Goal: Task Accomplishment & Management: Manage account settings

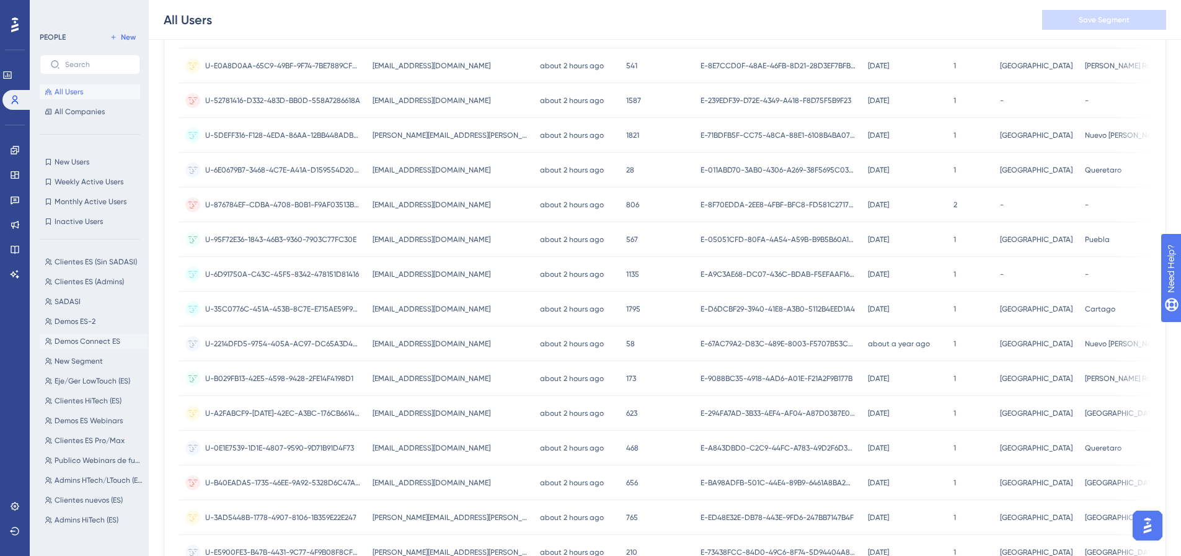
scroll to position [83, 0]
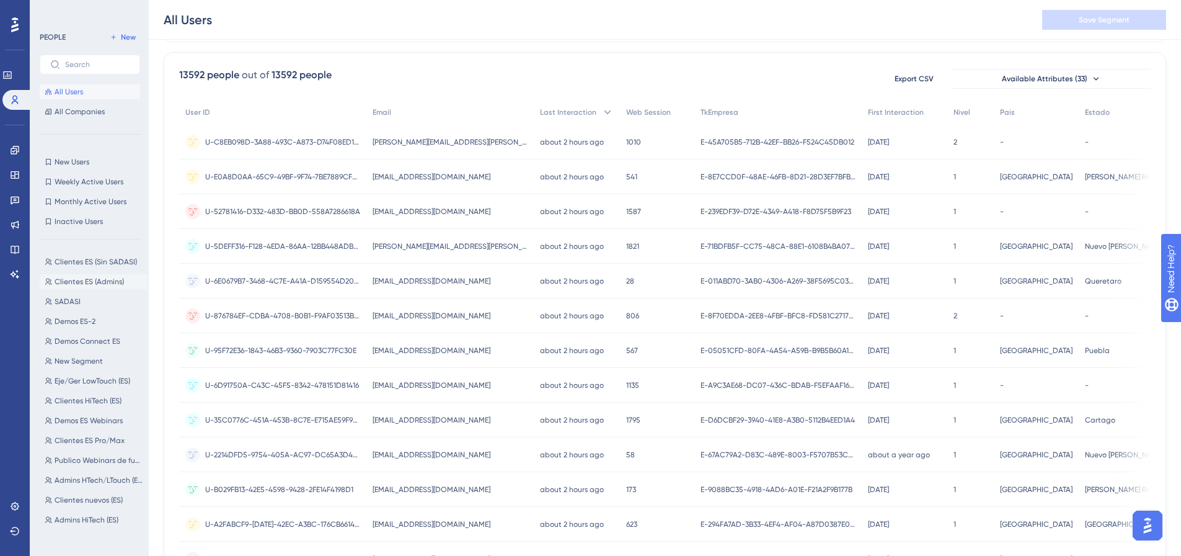
click at [91, 278] on span "Clientes ES (Admins)" at bounding box center [89, 282] width 69 height 10
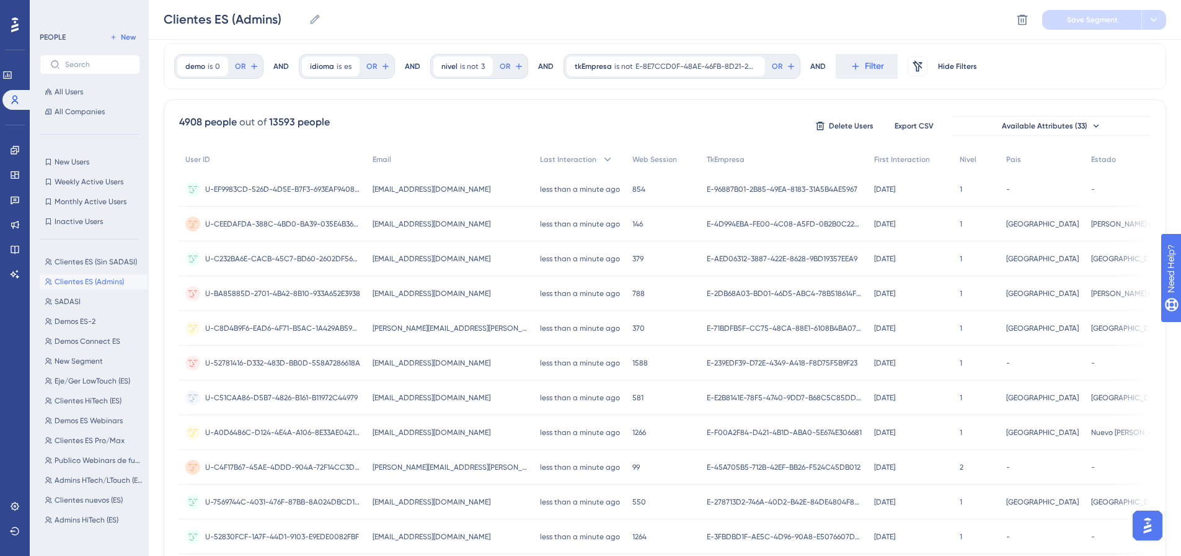
scroll to position [0, 0]
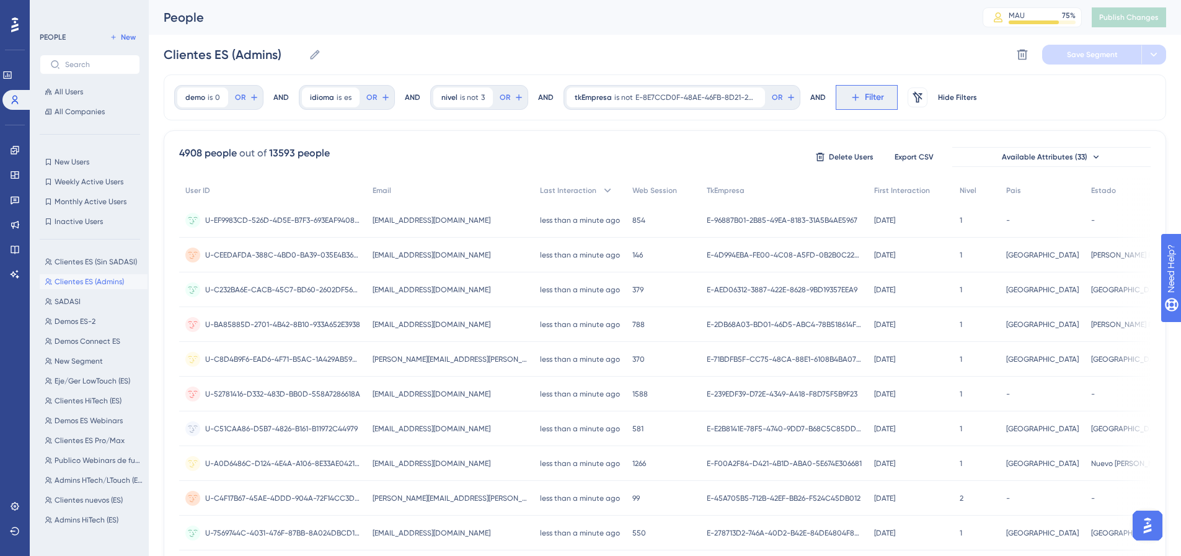
click at [853, 98] on icon at bounding box center [855, 97] width 7 height 7
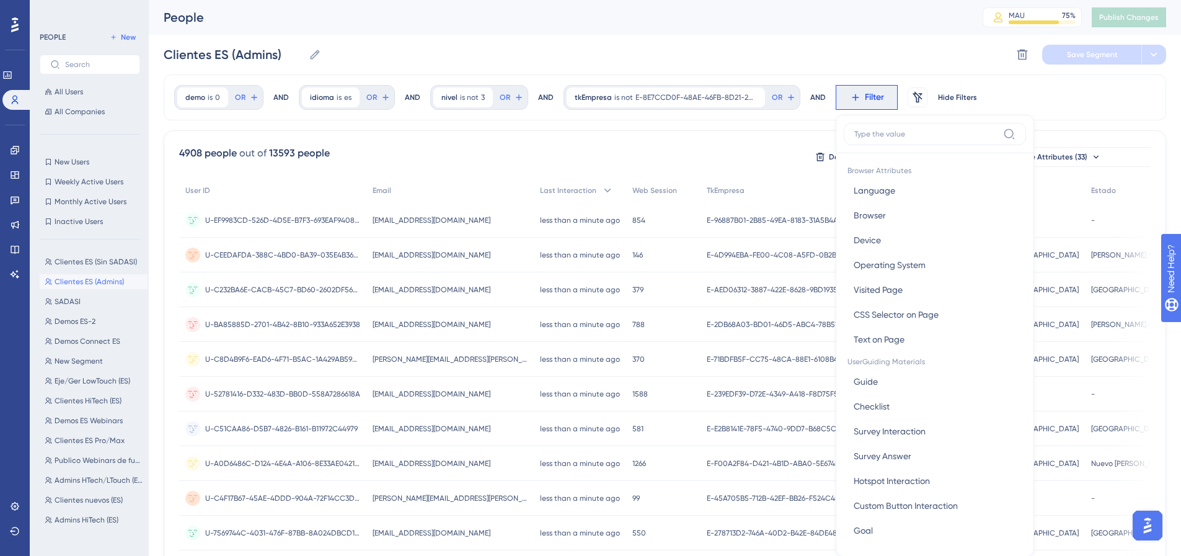
scroll to position [58, 0]
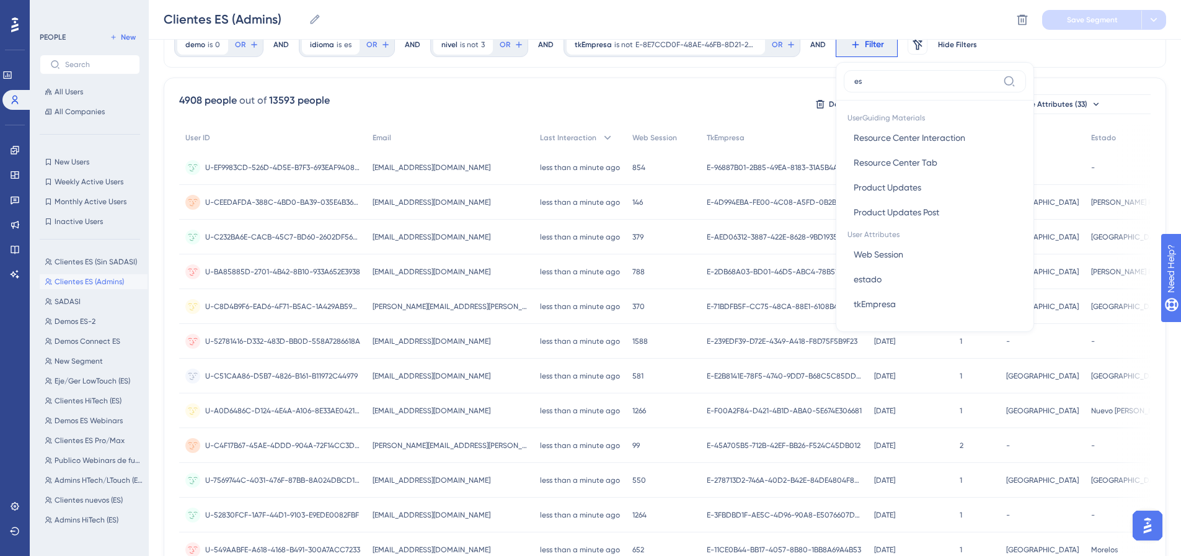
type input "e"
type input "ciudad"
click at [907, 137] on button "ciudad ciudad" at bounding box center [935, 137] width 182 height 25
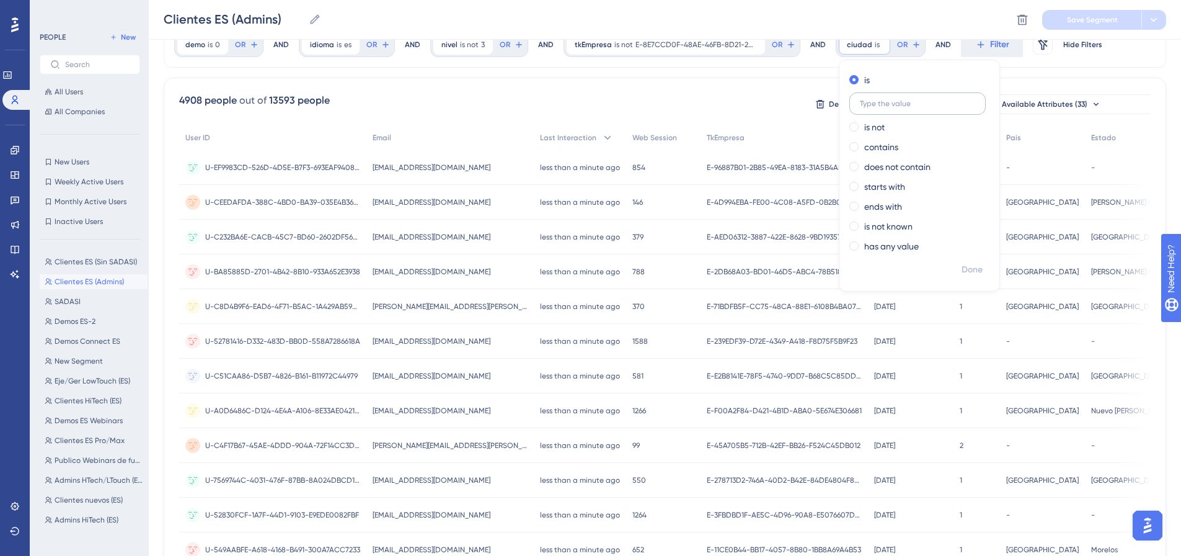
click at [898, 105] on input "text" at bounding box center [917, 103] width 115 height 9
click at [939, 106] on input "text" at bounding box center [917, 103] width 115 height 9
click at [895, 142] on label "contains" at bounding box center [881, 146] width 34 height 15
click at [911, 142] on input "text" at bounding box center [917, 143] width 115 height 9
click at [745, 96] on div "4908 people out of 13593 people Delete Users Export CSV Available Attributes (3…" at bounding box center [665, 104] width 972 height 22
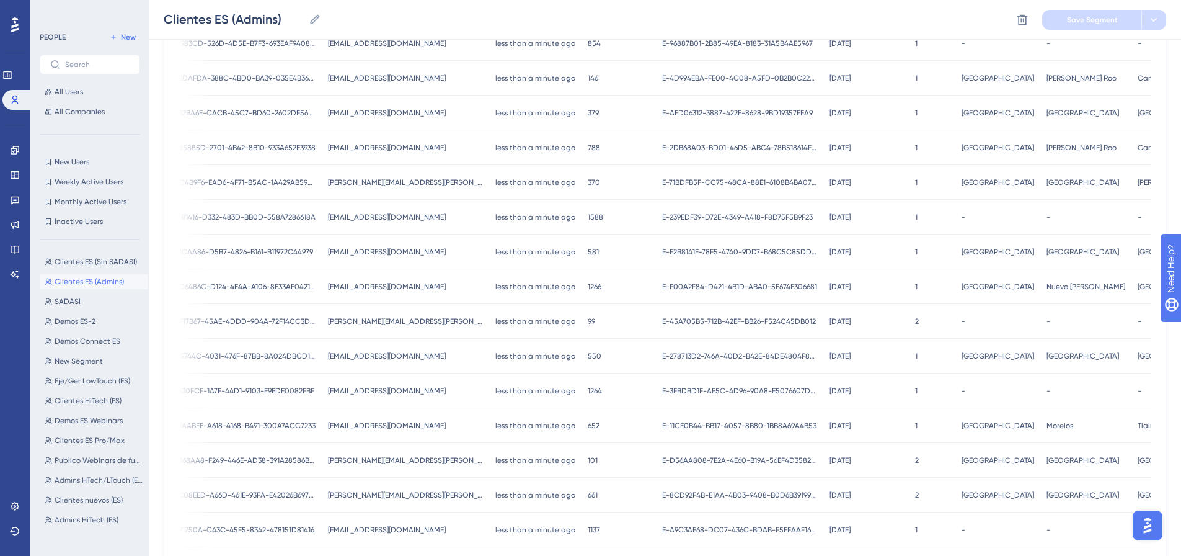
scroll to position [182, 9]
drag, startPoint x: 1061, startPoint y: 153, endPoint x: 1054, endPoint y: 153, distance: 7.4
copy span "Cancun"
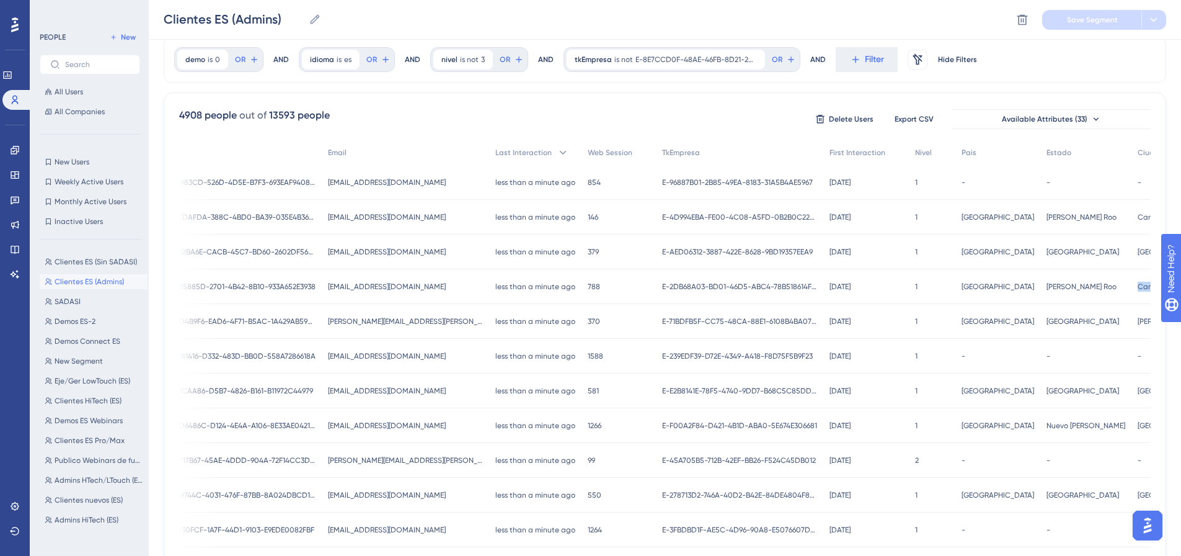
scroll to position [124, 9]
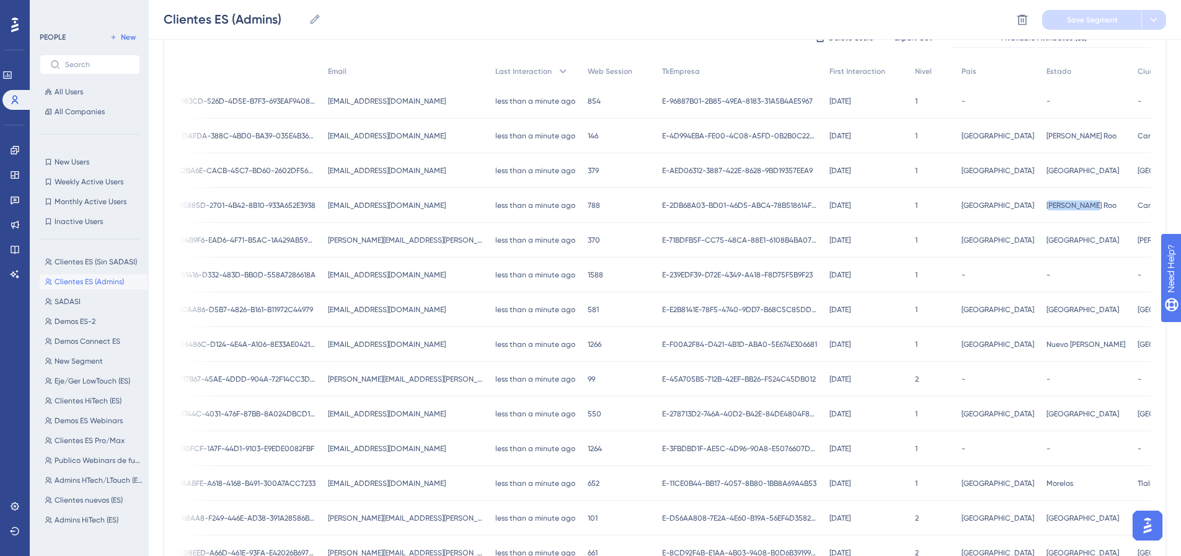
drag, startPoint x: 1014, startPoint y: 206, endPoint x: 966, endPoint y: 208, distance: 47.8
click at [1040, 208] on div "[PERSON_NAME] Roo [PERSON_NAME] Roo" at bounding box center [1085, 205] width 91 height 35
drag, startPoint x: 1092, startPoint y: 206, endPoint x: 1051, endPoint y: 207, distance: 41.5
copy span "Cancun"
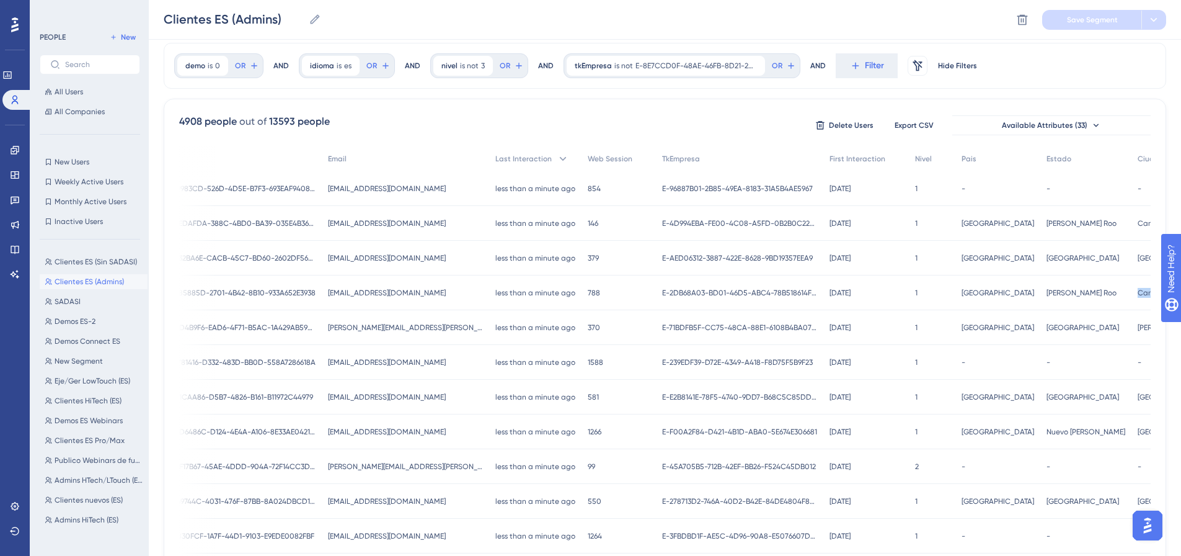
scroll to position [0, 9]
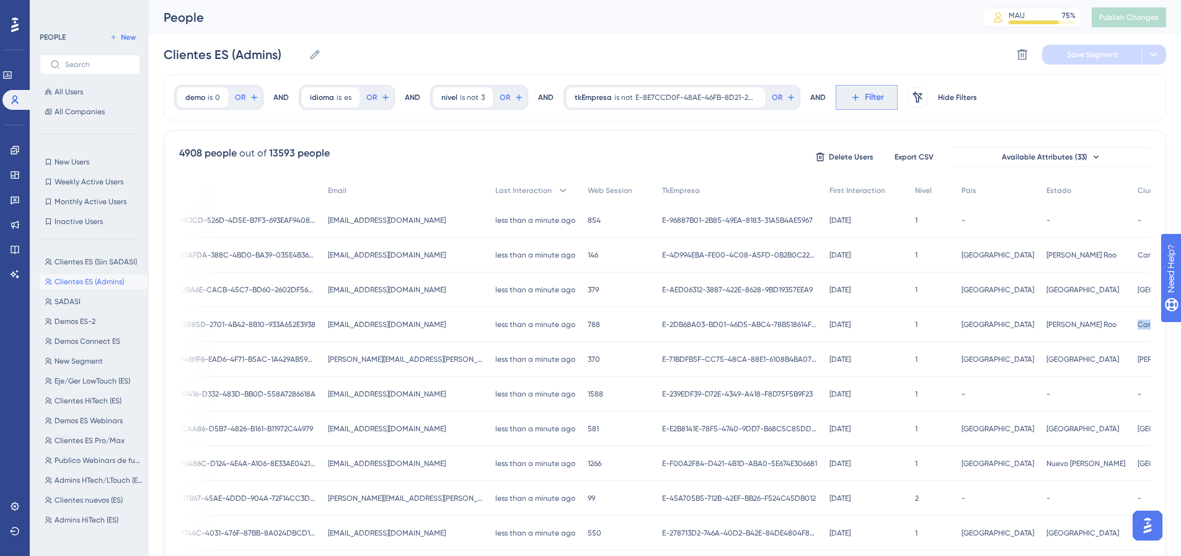
click at [850, 93] on icon at bounding box center [855, 97] width 11 height 11
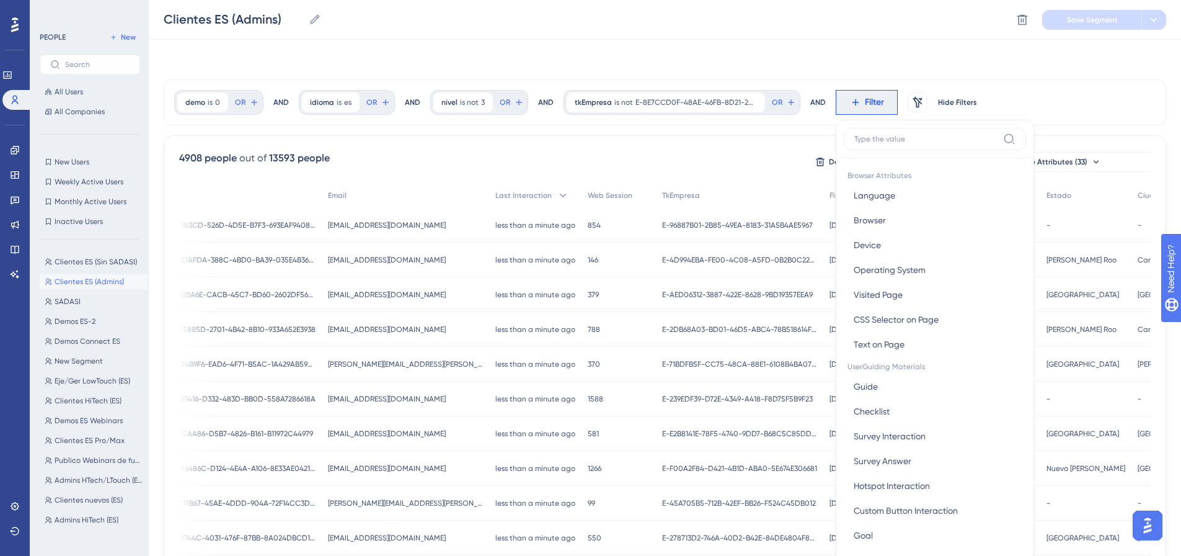
scroll to position [58, 9]
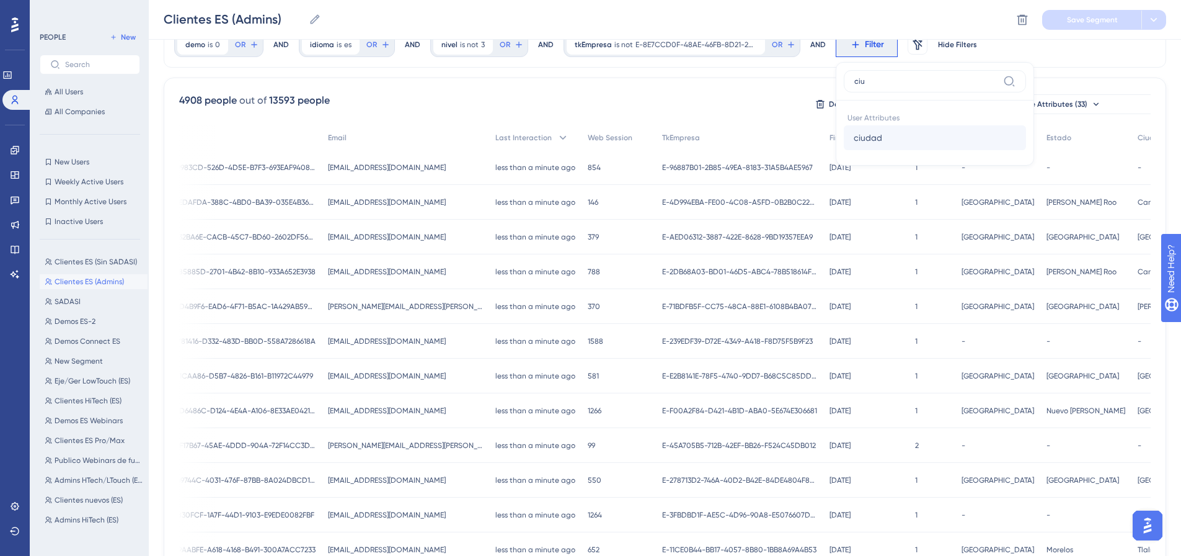
type input "ciu"
click at [872, 144] on button "ciudad ciudad" at bounding box center [935, 137] width 182 height 25
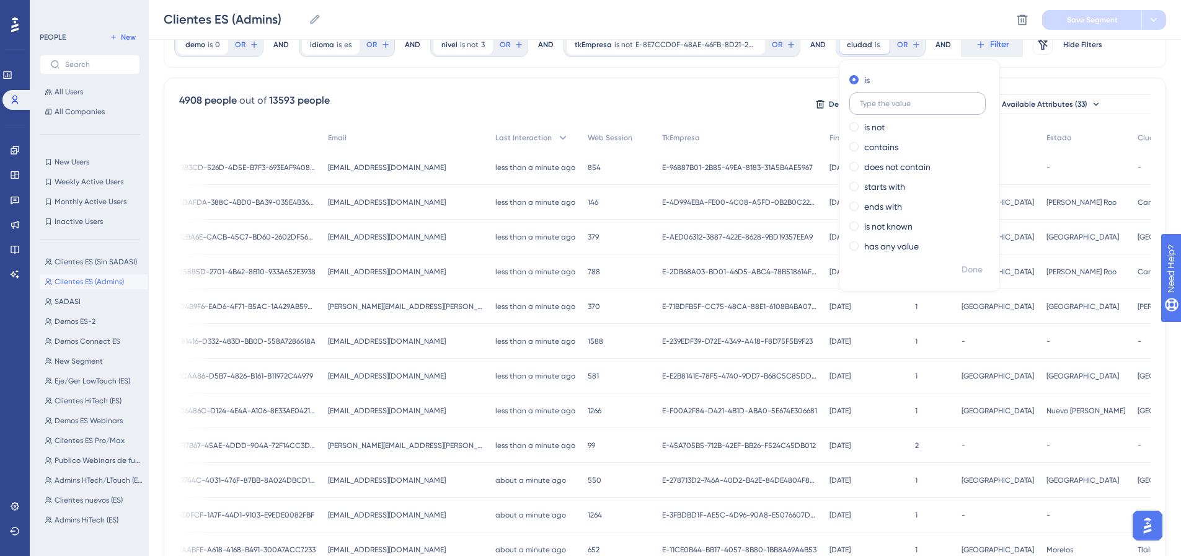
click at [900, 108] on label at bounding box center [917, 103] width 136 height 22
click at [900, 108] on input "text" at bounding box center [917, 103] width 115 height 9
paste input "Cancun"
type input "Cancun"
click at [965, 265] on span "Done" at bounding box center [972, 269] width 21 height 15
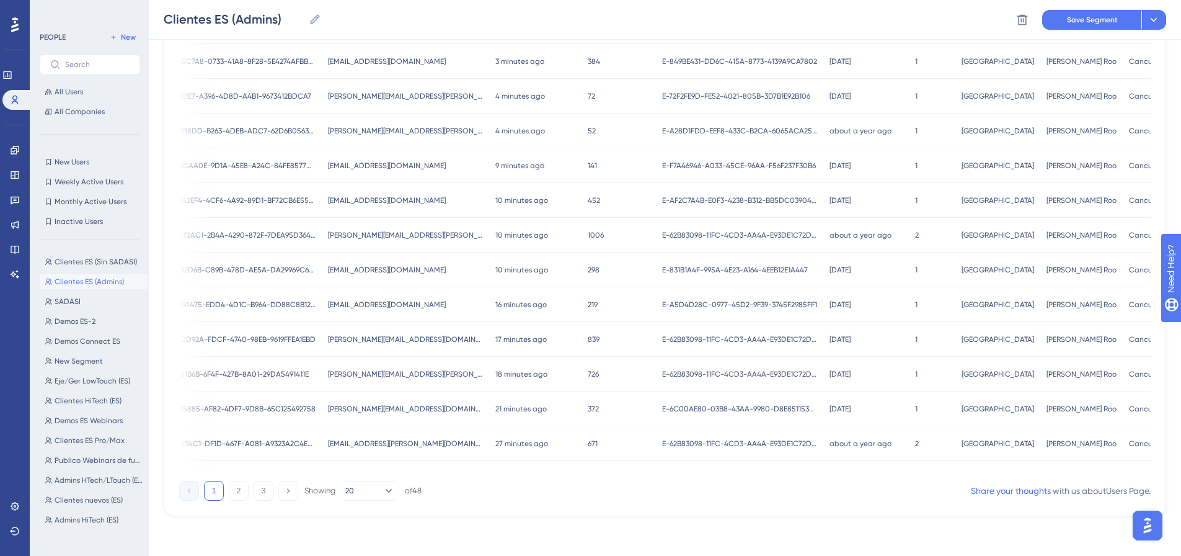
scroll to position [0, 0]
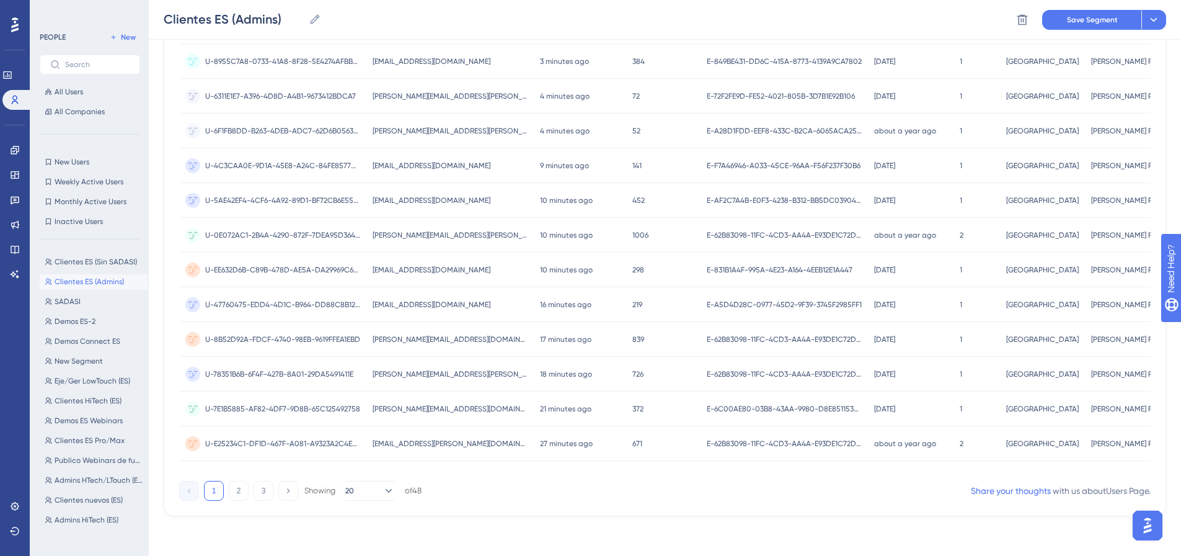
drag, startPoint x: 380, startPoint y: 473, endPoint x: 280, endPoint y: 469, distance: 100.5
click at [280, 469] on div "User ID Email Last Interaction Web Session TkEmpresa First Interaction Nivel Pa…" at bounding box center [665, 108] width 972 height 734
click at [365, 489] on button "20" at bounding box center [370, 490] width 50 height 20
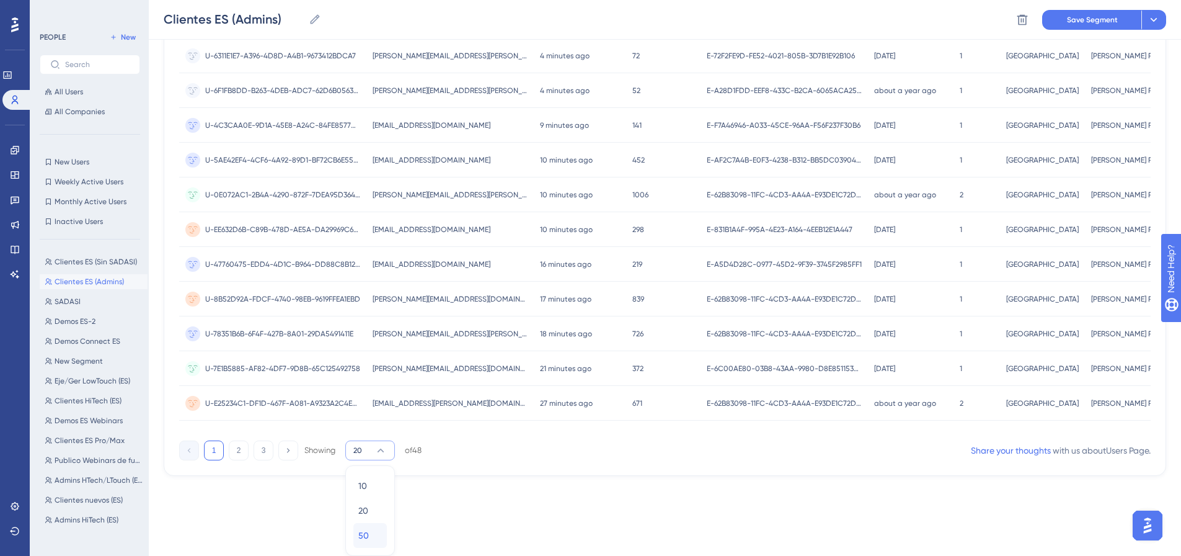
click at [358, 529] on span "50" at bounding box center [363, 535] width 11 height 15
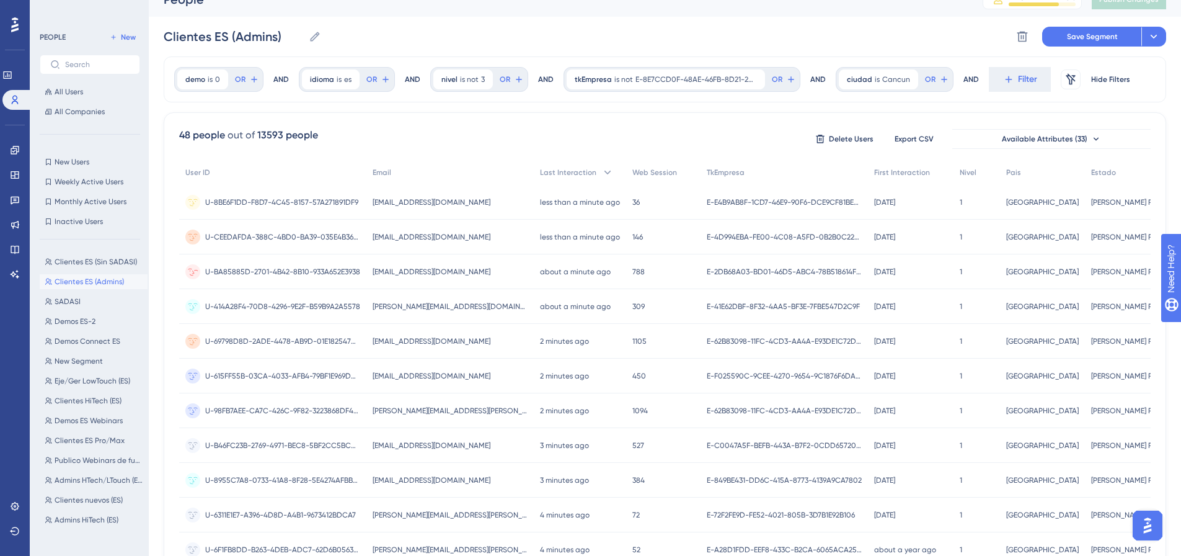
scroll to position [0, 9]
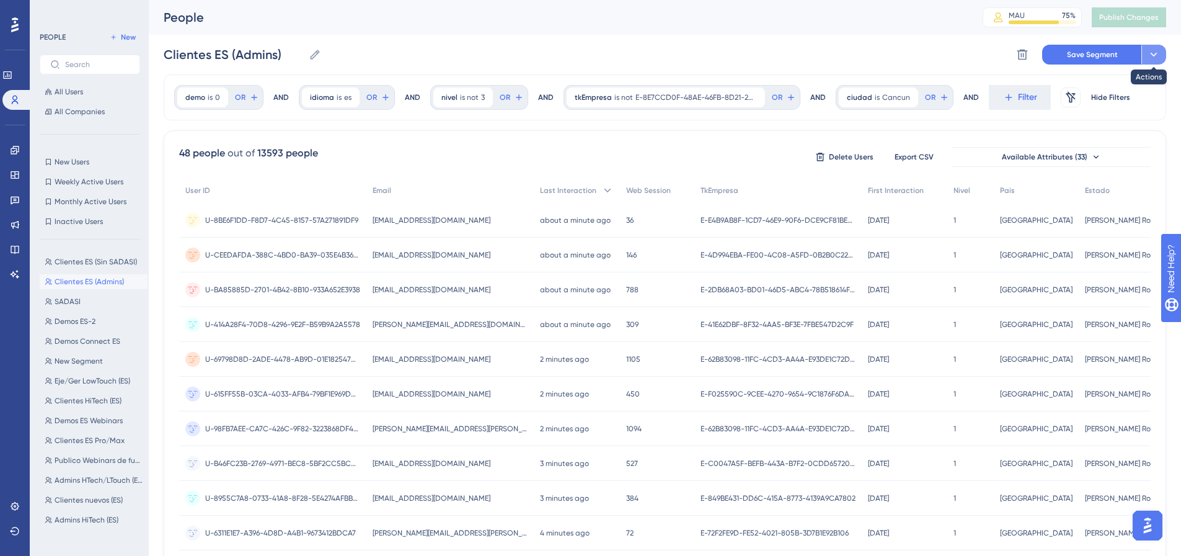
click at [1152, 53] on button at bounding box center [1153, 55] width 25 height 20
click at [525, 56] on div "Clientes ES (Admins) Clientes ES (Admins) Delete Segment Save Segment Save as a…" at bounding box center [665, 55] width 1003 height 40
click at [84, 257] on span "Clientes ES (Sin SADASI)" at bounding box center [96, 262] width 82 height 10
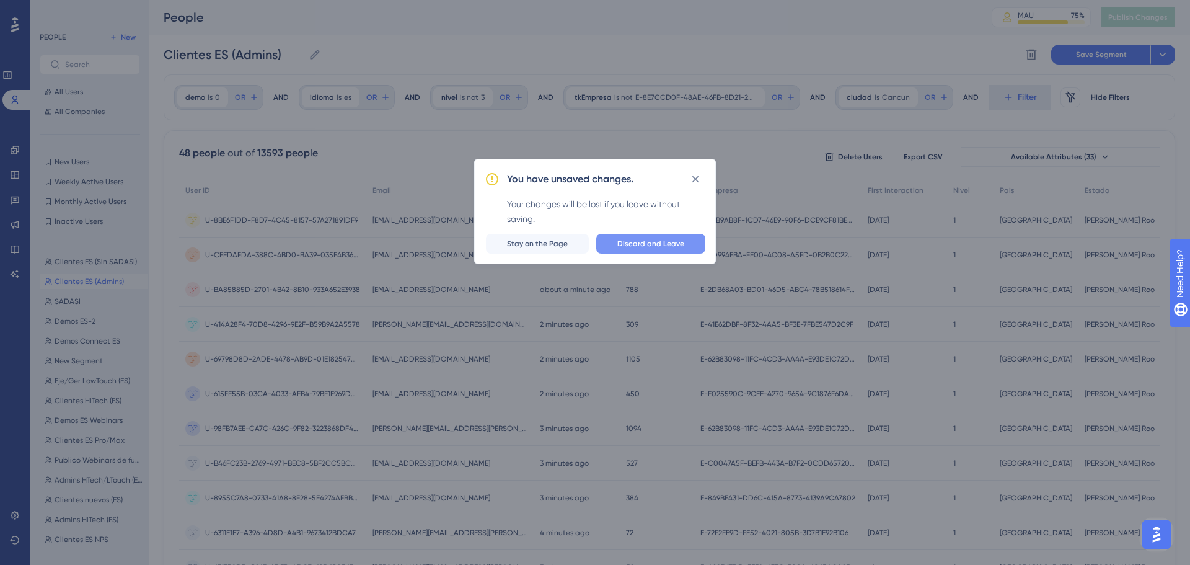
click at [690, 243] on button "Discard and Leave" at bounding box center [650, 244] width 109 height 20
type input "Clientes ES (Sin SADASI)"
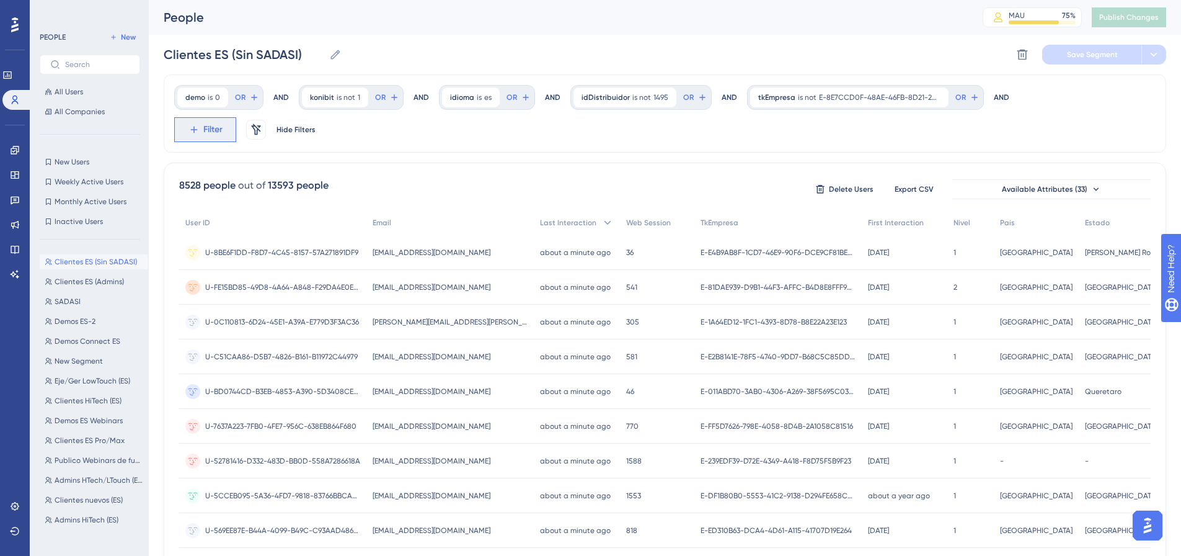
click at [236, 117] on button "Filter" at bounding box center [205, 129] width 62 height 25
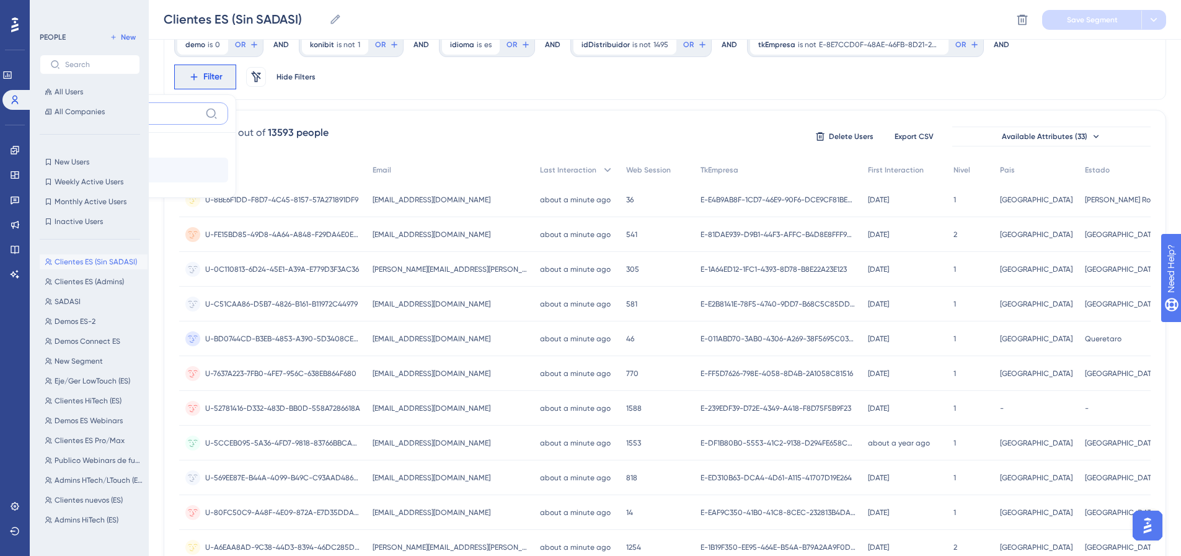
type input "ciudad"
click at [228, 157] on button "ciudad ciudad" at bounding box center [137, 169] width 182 height 25
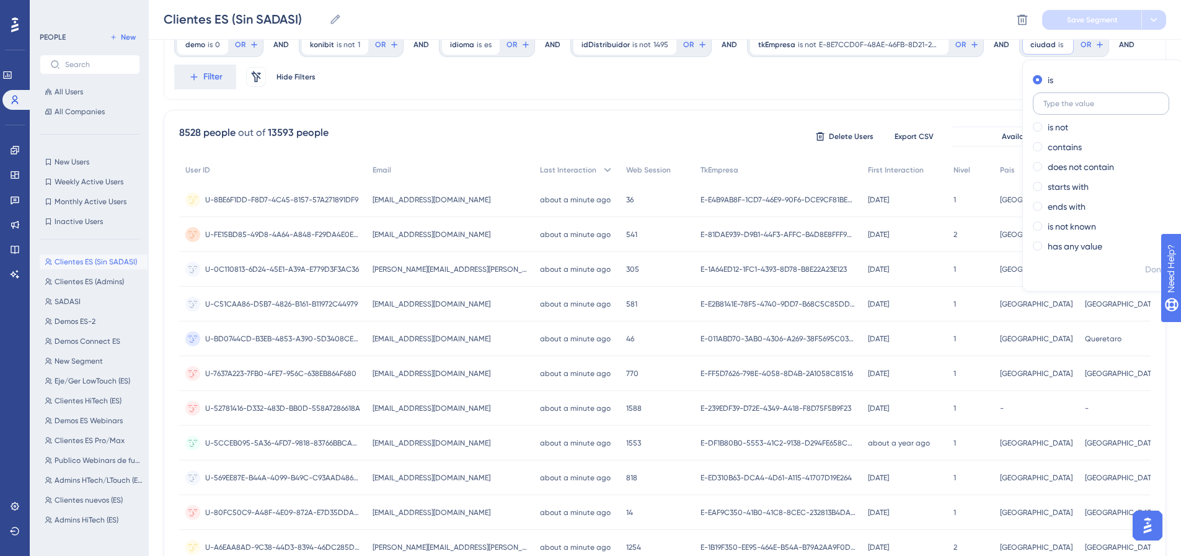
click at [1077, 102] on input "text" at bounding box center [1100, 103] width 115 height 9
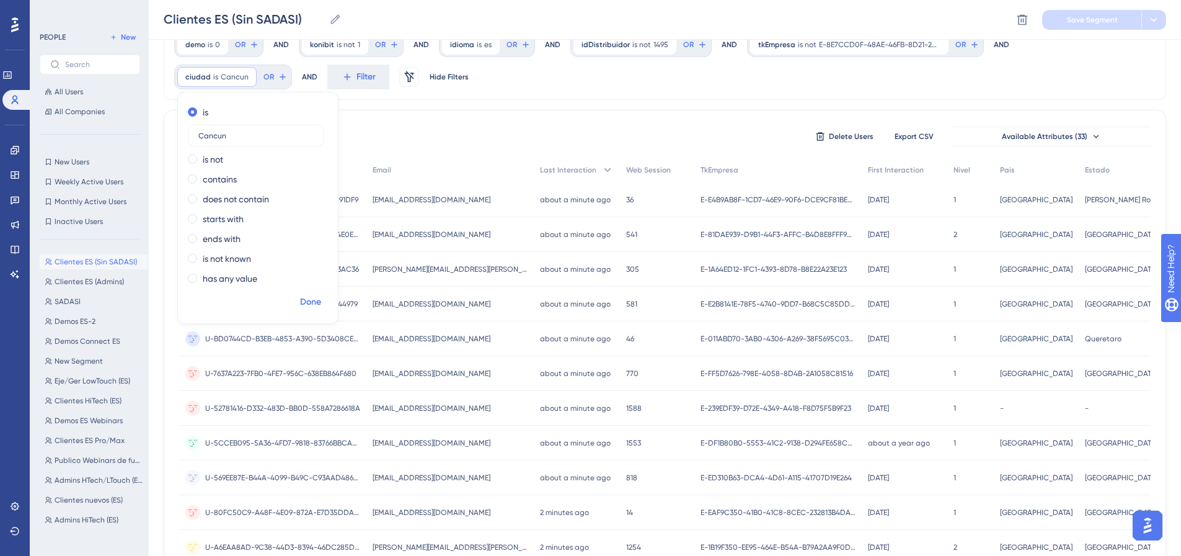
type input "Cancun"
click at [308, 306] on span "Done" at bounding box center [310, 301] width 21 height 15
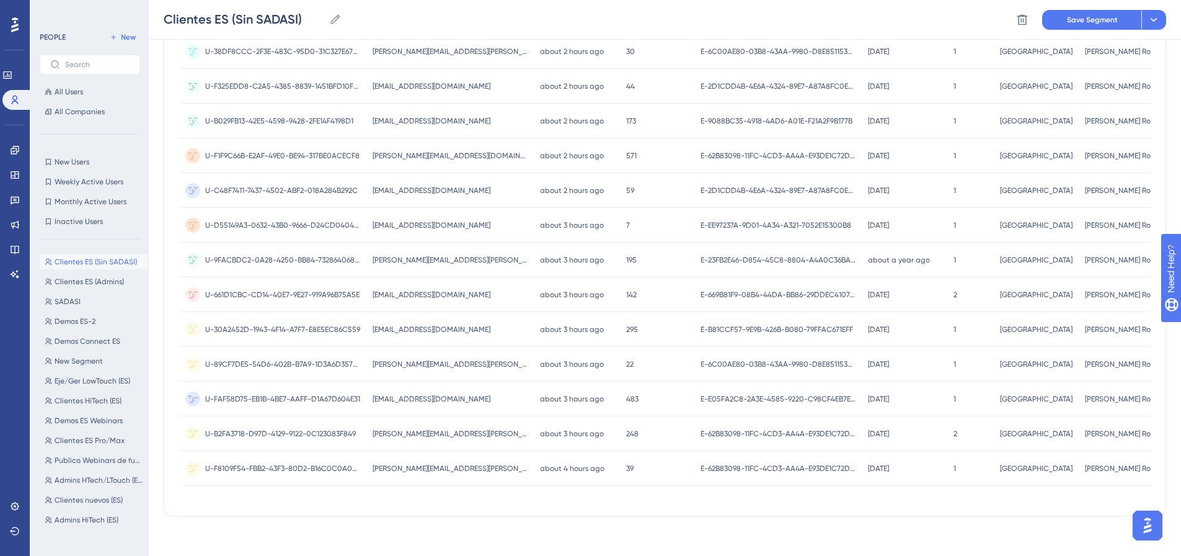
scroll to position [0, 0]
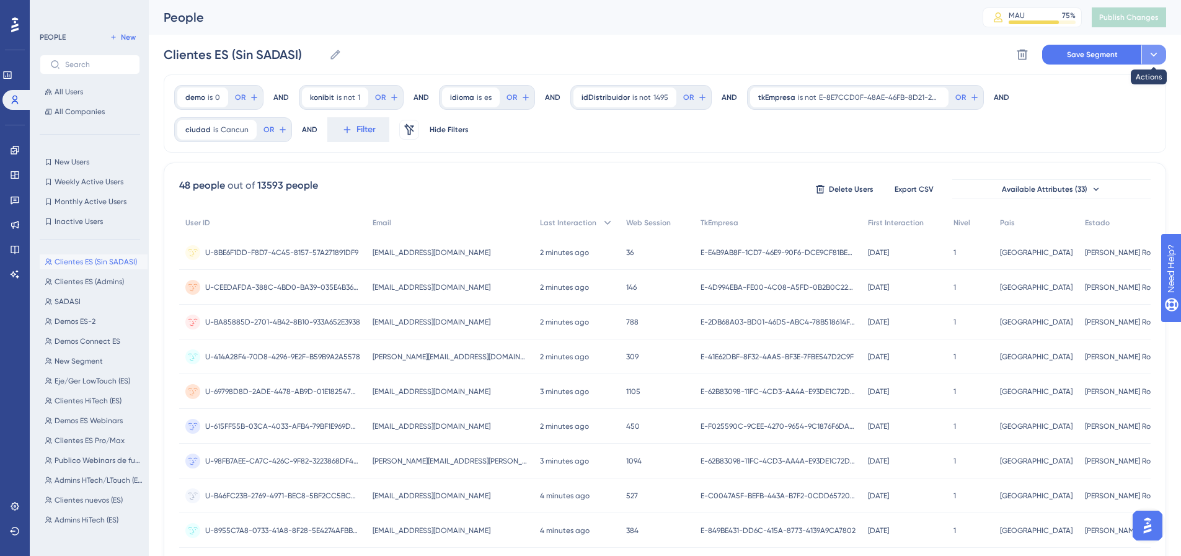
click at [1162, 52] on button at bounding box center [1153, 55] width 25 height 20
click at [474, 56] on div "Clientes ES (Sin SADASI) Clientes ES (Sin SADASI) Delete Segment Save Segment S…" at bounding box center [665, 55] width 1003 height 40
click at [358, 97] on icon at bounding box center [358, 97] width 7 height 7
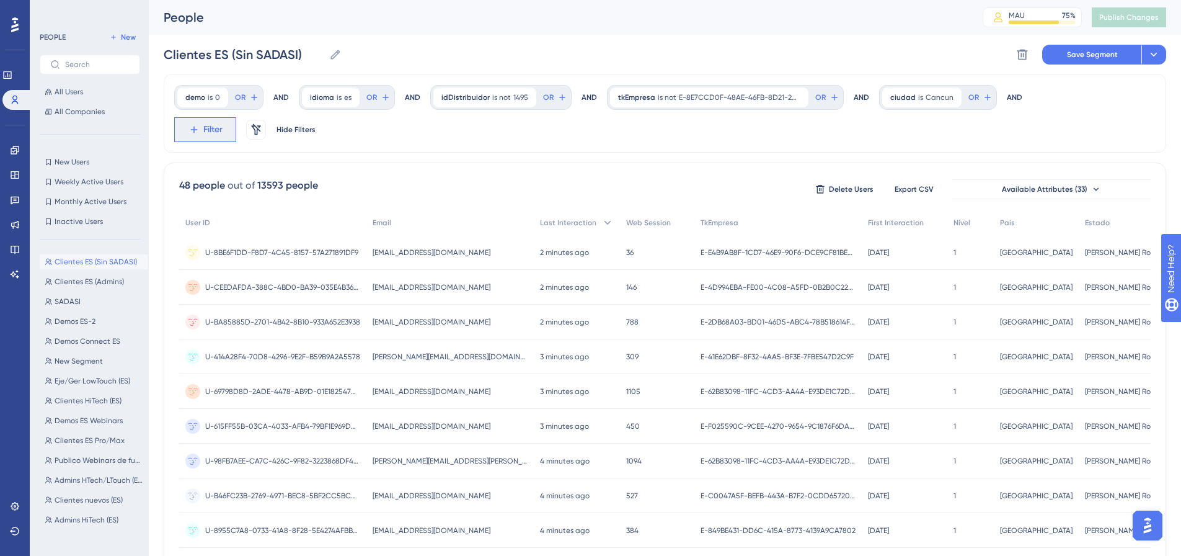
click at [206, 128] on span "Filter" at bounding box center [212, 129] width 19 height 15
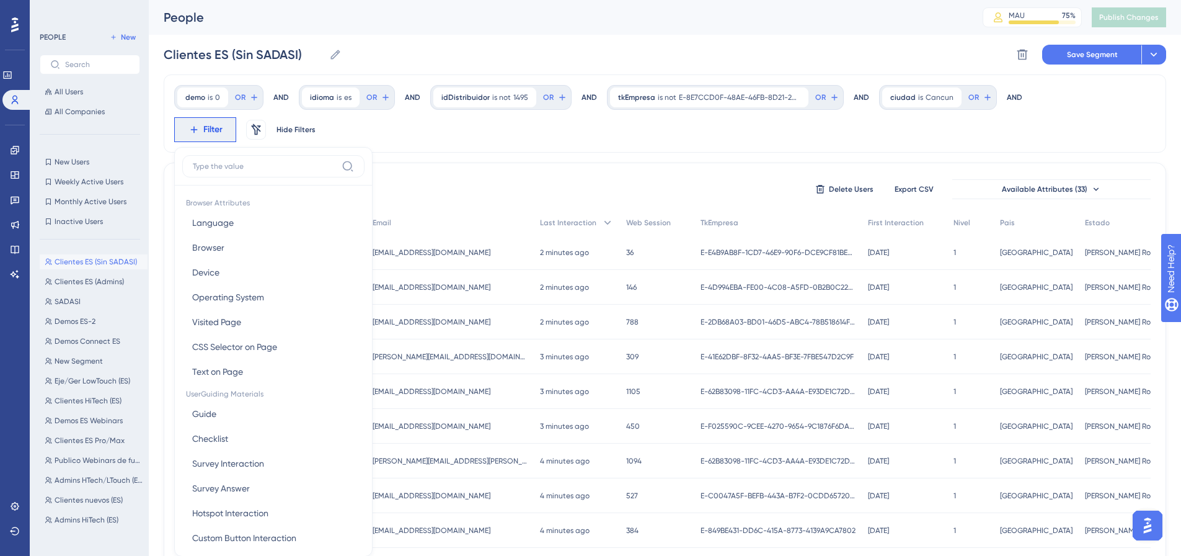
scroll to position [74, 0]
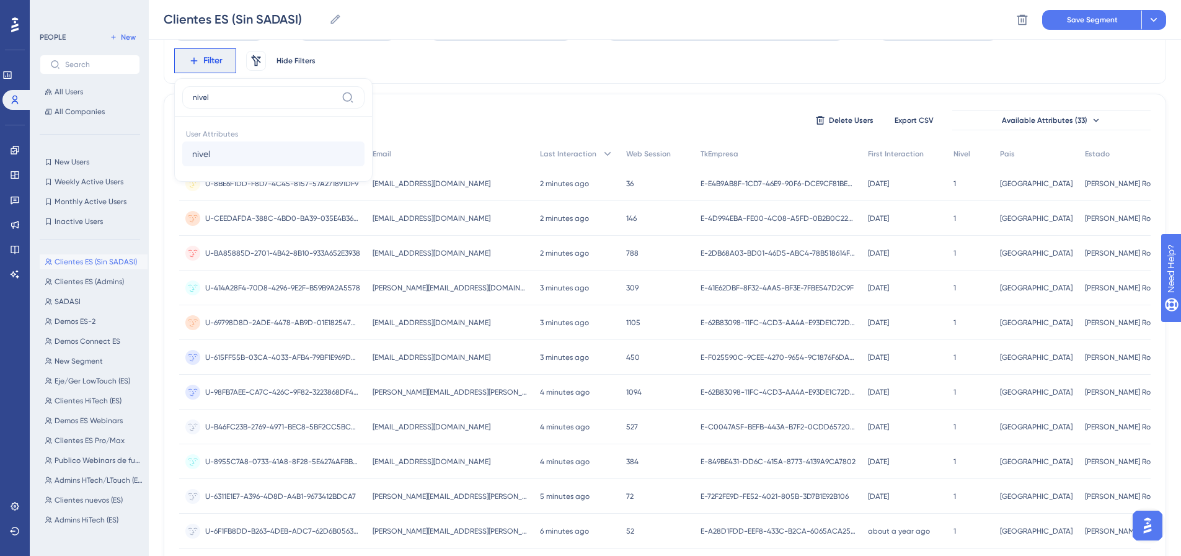
type input "nivel"
click at [216, 153] on button "nivel nivel" at bounding box center [273, 153] width 182 height 25
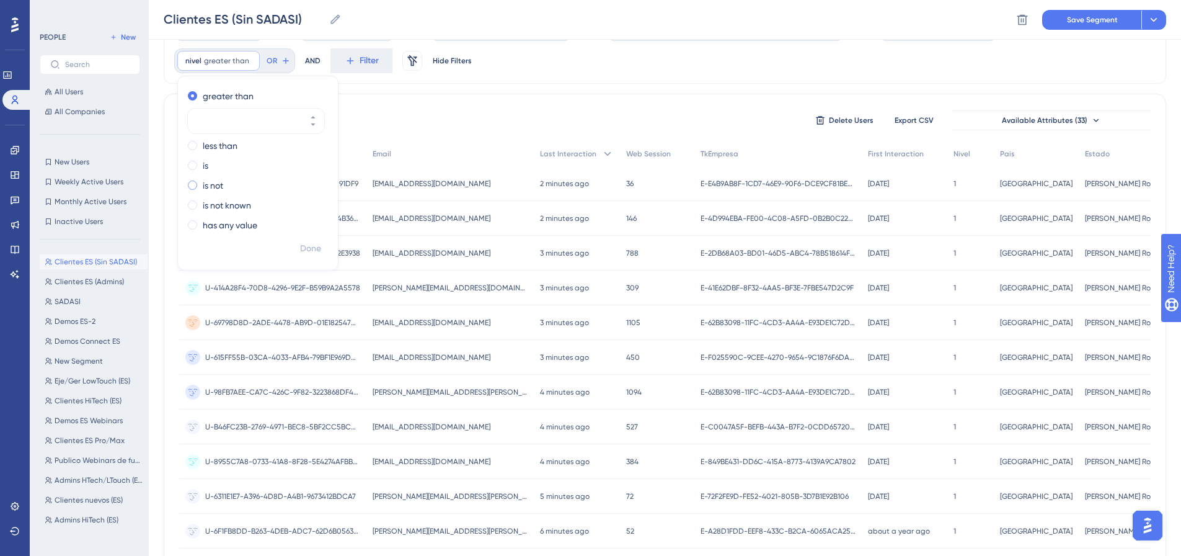
click at [208, 185] on label "is not" at bounding box center [213, 185] width 20 height 15
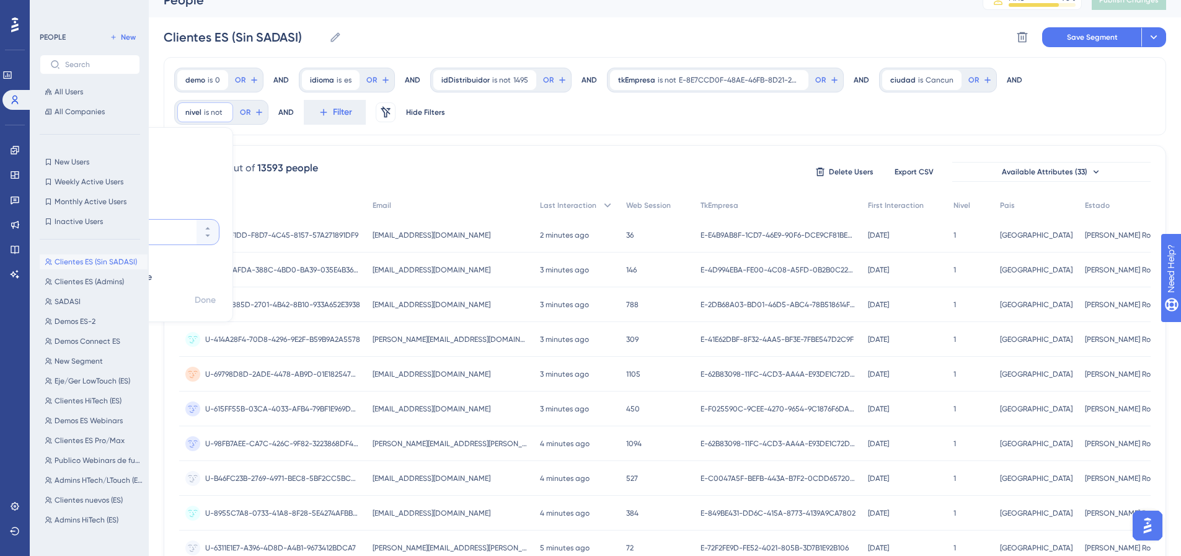
scroll to position [0, 0]
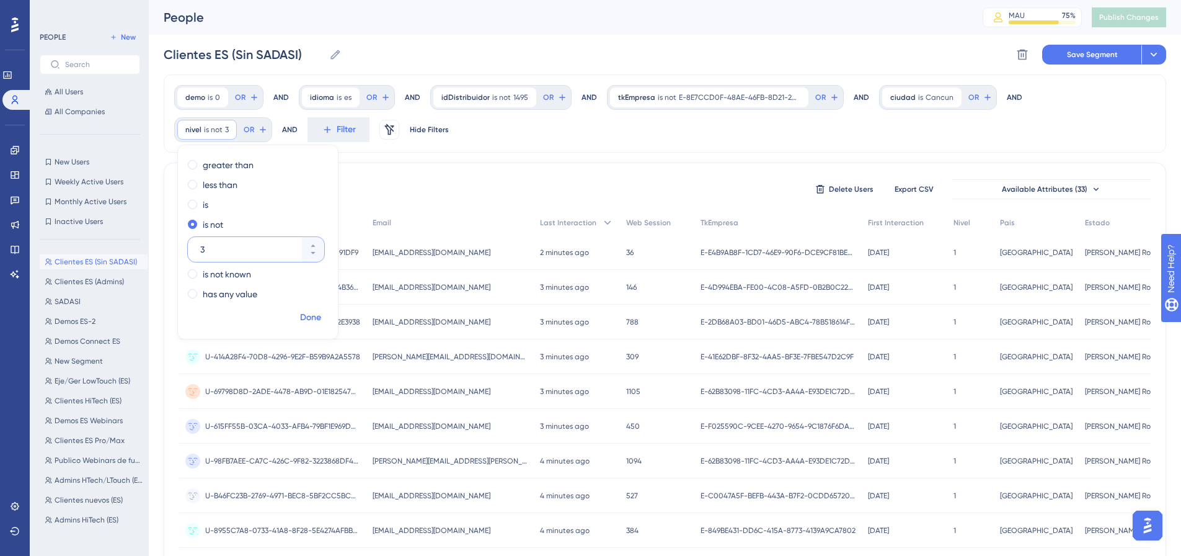
type input "3"
click at [316, 317] on span "Done" at bounding box center [310, 317] width 21 height 15
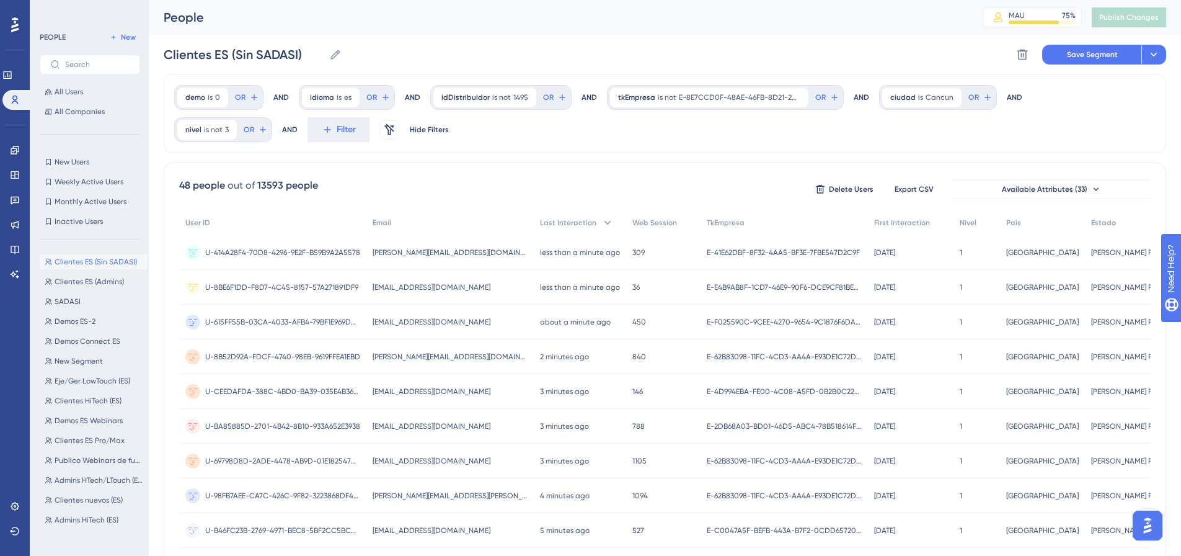
click at [477, 135] on div "demo is 0 0 Remove OR AND idioma is es es Remove OR AND idDistribuidor is not 1…" at bounding box center [665, 113] width 1003 height 78
click at [1154, 55] on icon at bounding box center [1154, 54] width 12 height 12
click at [1056, 92] on span "Save as a New Segment" at bounding box center [1095, 89] width 95 height 15
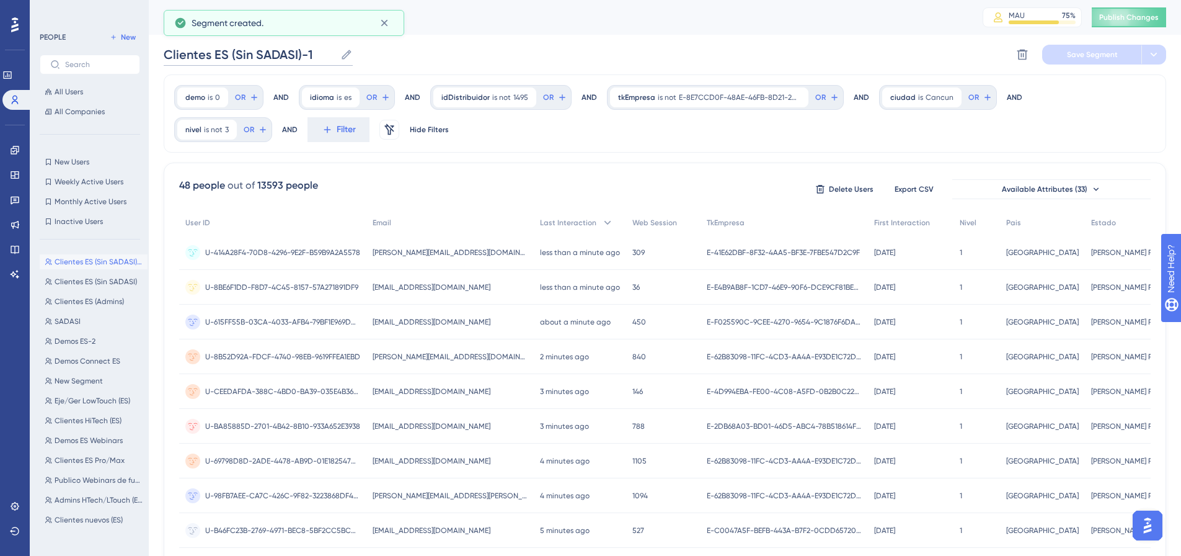
click at [311, 52] on input "Clientes ES (Sin SADASI)-1" at bounding box center [250, 54] width 172 height 17
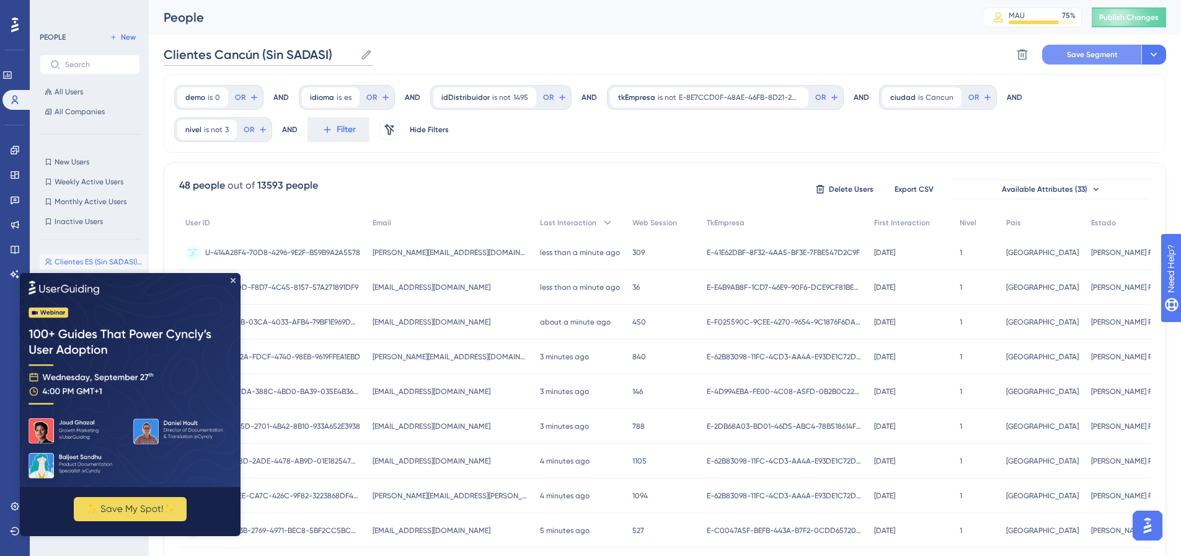
type input "Clientes Cancún (Sin SADASI)"
click at [1087, 60] on button "Save Segment" at bounding box center [1091, 55] width 99 height 20
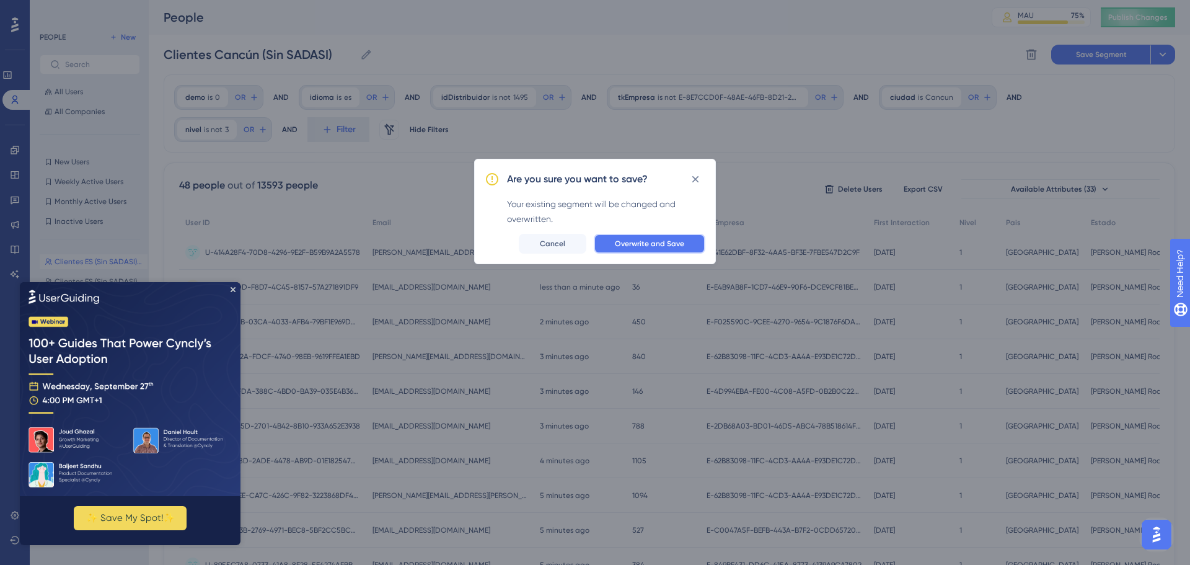
click at [640, 247] on span "Overwrite and Save" at bounding box center [649, 244] width 69 height 10
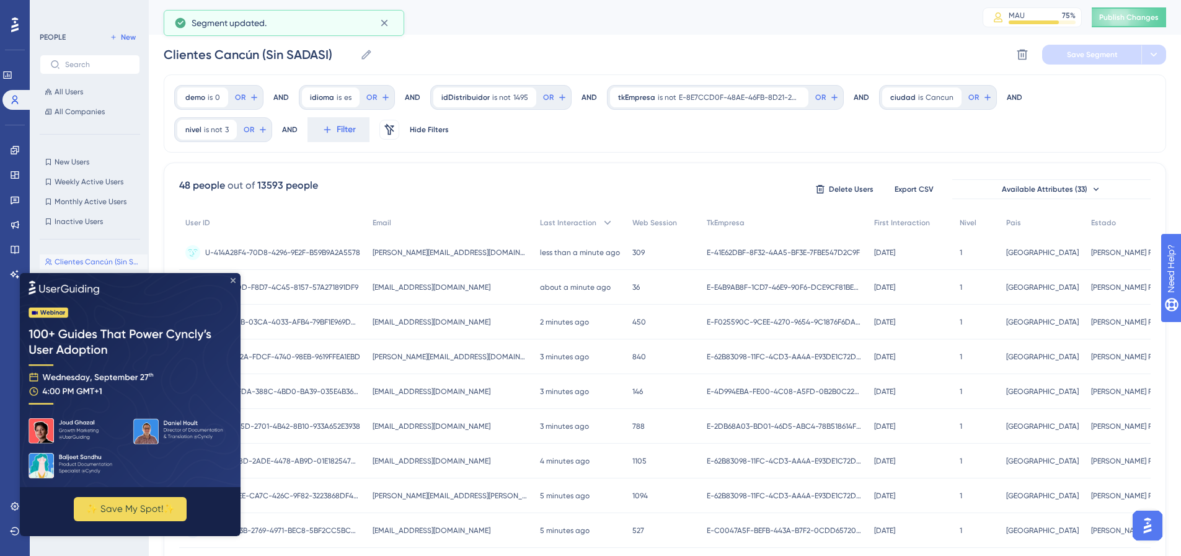
click at [231, 281] on icon "Close Preview" at bounding box center [233, 279] width 5 height 5
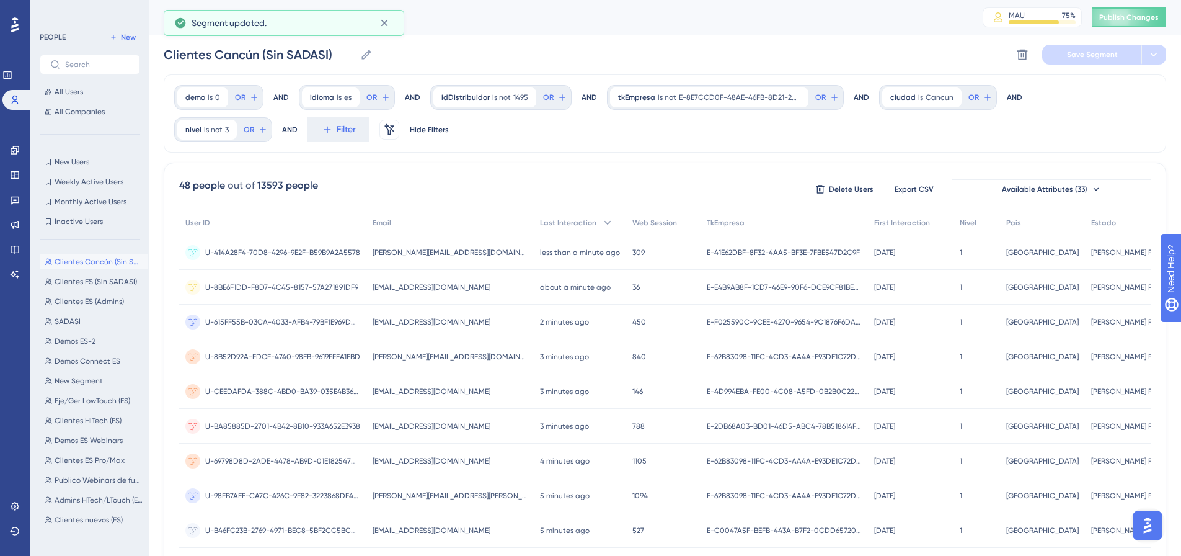
click at [475, 56] on div "Clientes Cancún (Sin SADASI) Clientes Cancún (Sin SADASI) Delete Segment Save S…" at bounding box center [665, 55] width 1003 height 40
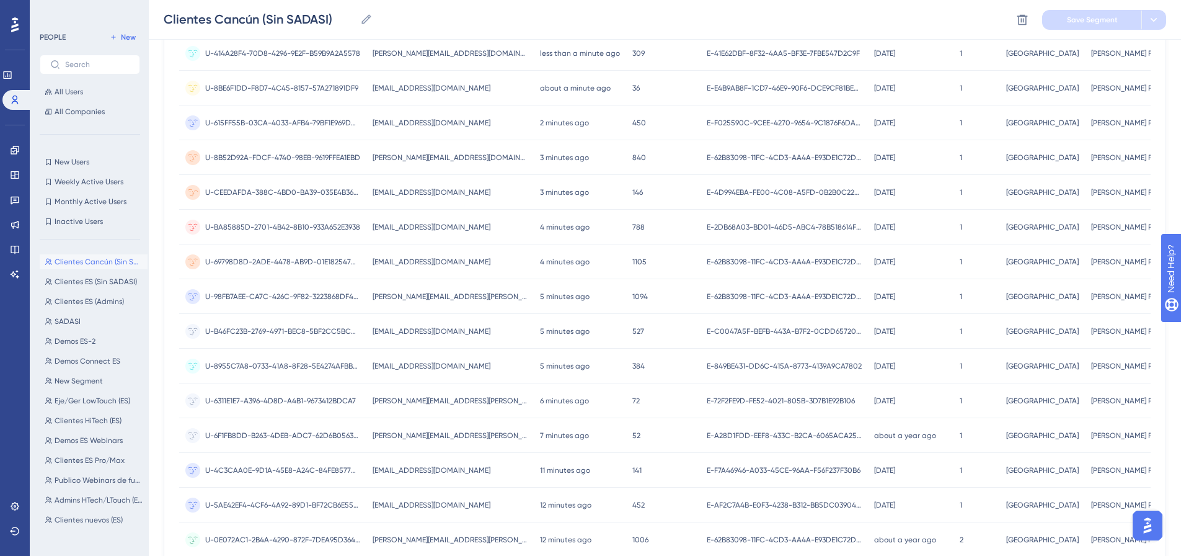
scroll to position [119, 0]
